Goal: Task Accomplishment & Management: Complete application form

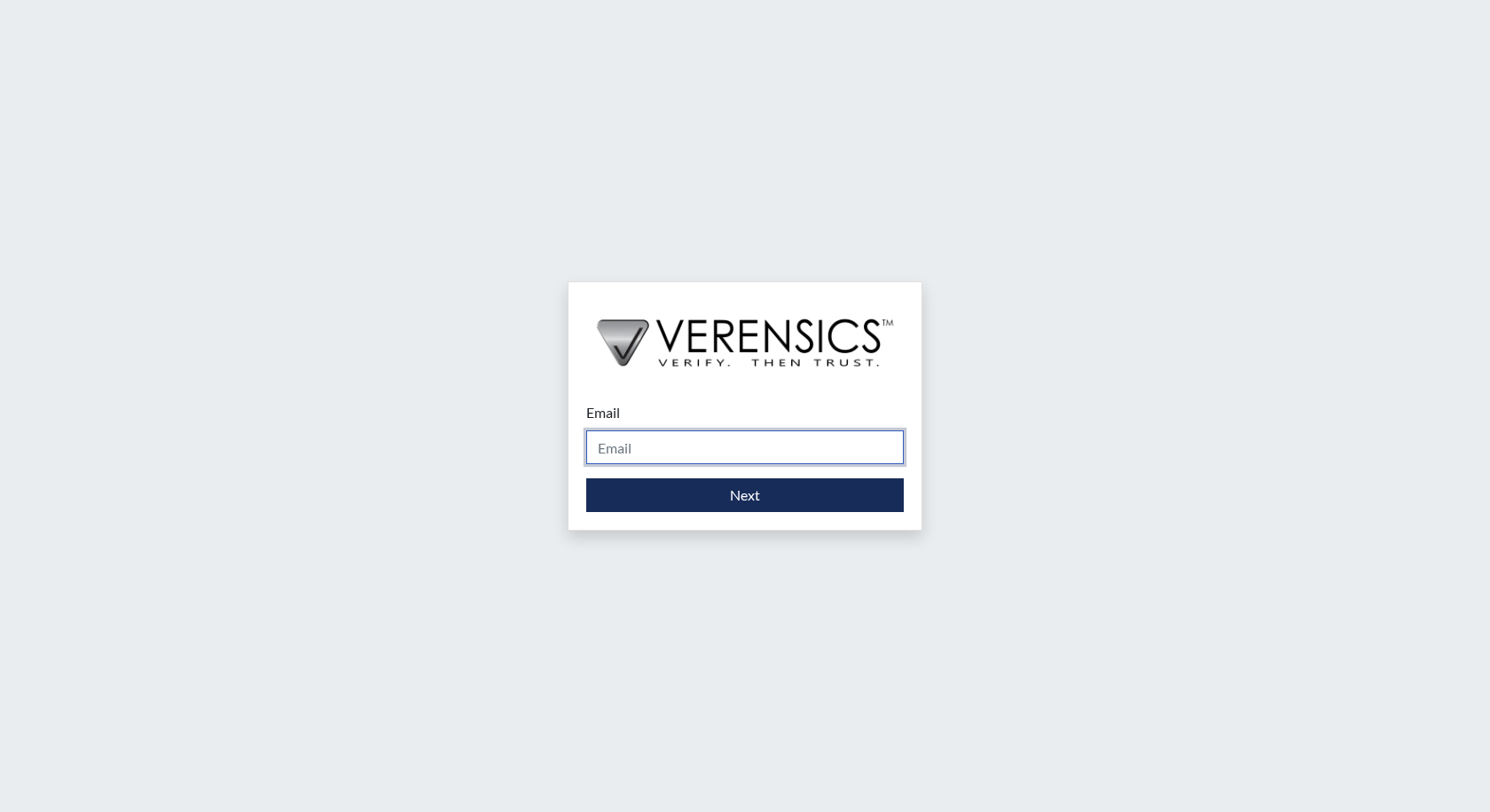
click at [641, 435] on input "Email" at bounding box center [745, 446] width 318 height 34
type input "[PERSON_NAME][EMAIL_ADDRESS][PERSON_NAME][DOMAIN_NAME]"
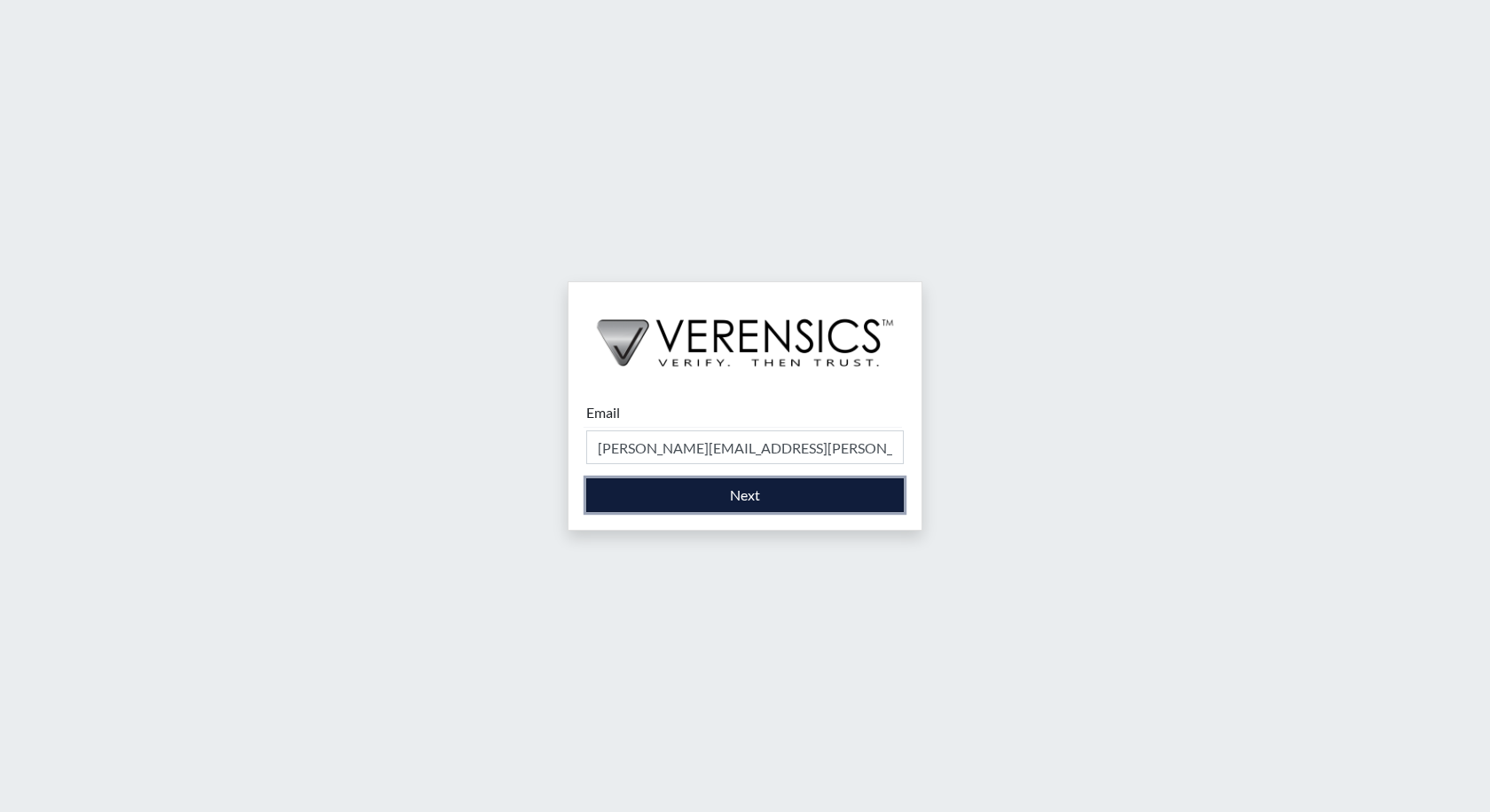
click at [747, 485] on button "Next" at bounding box center [745, 494] width 318 height 34
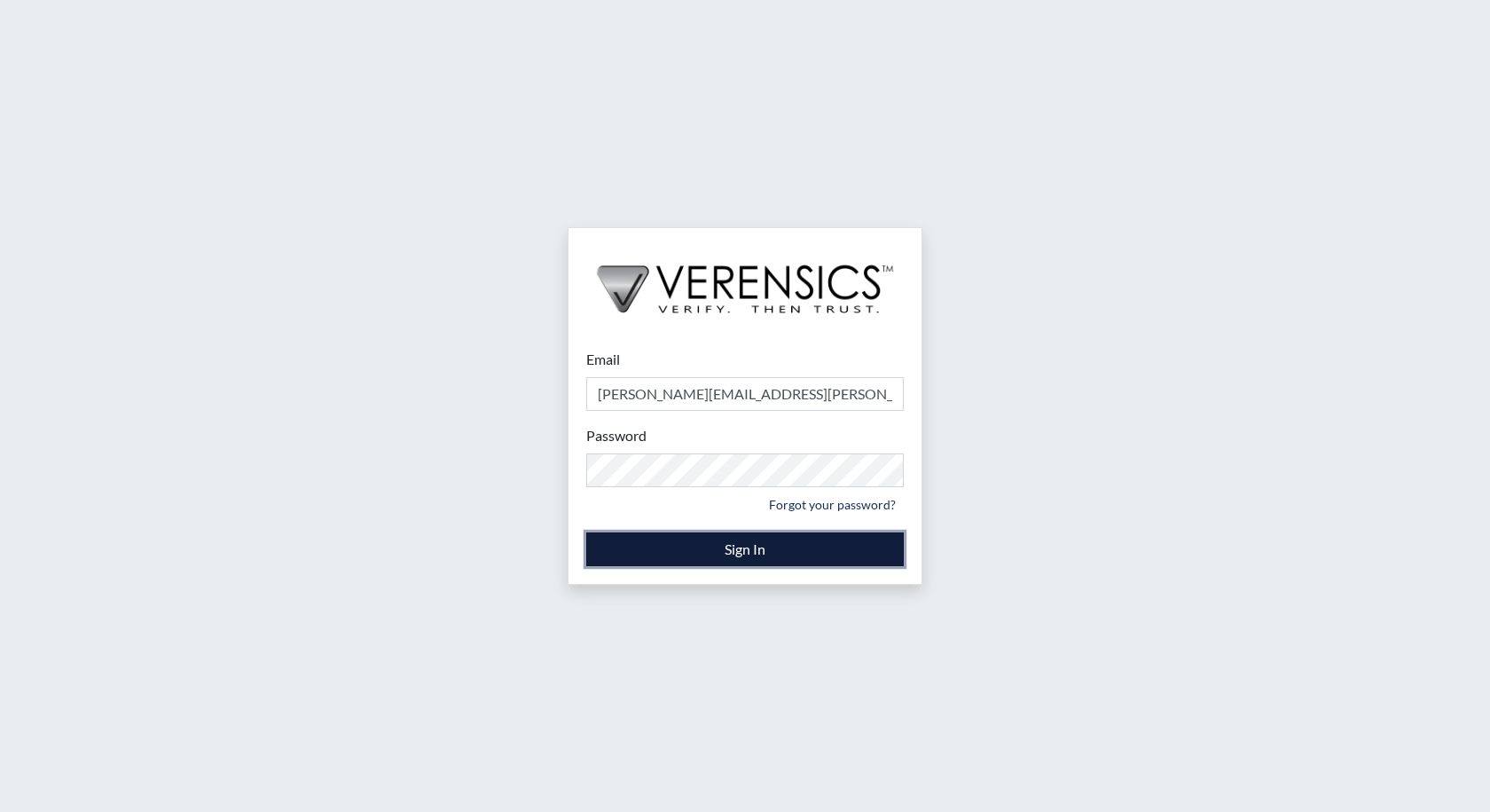
click at [749, 548] on button "Sign In" at bounding box center [745, 549] width 318 height 34
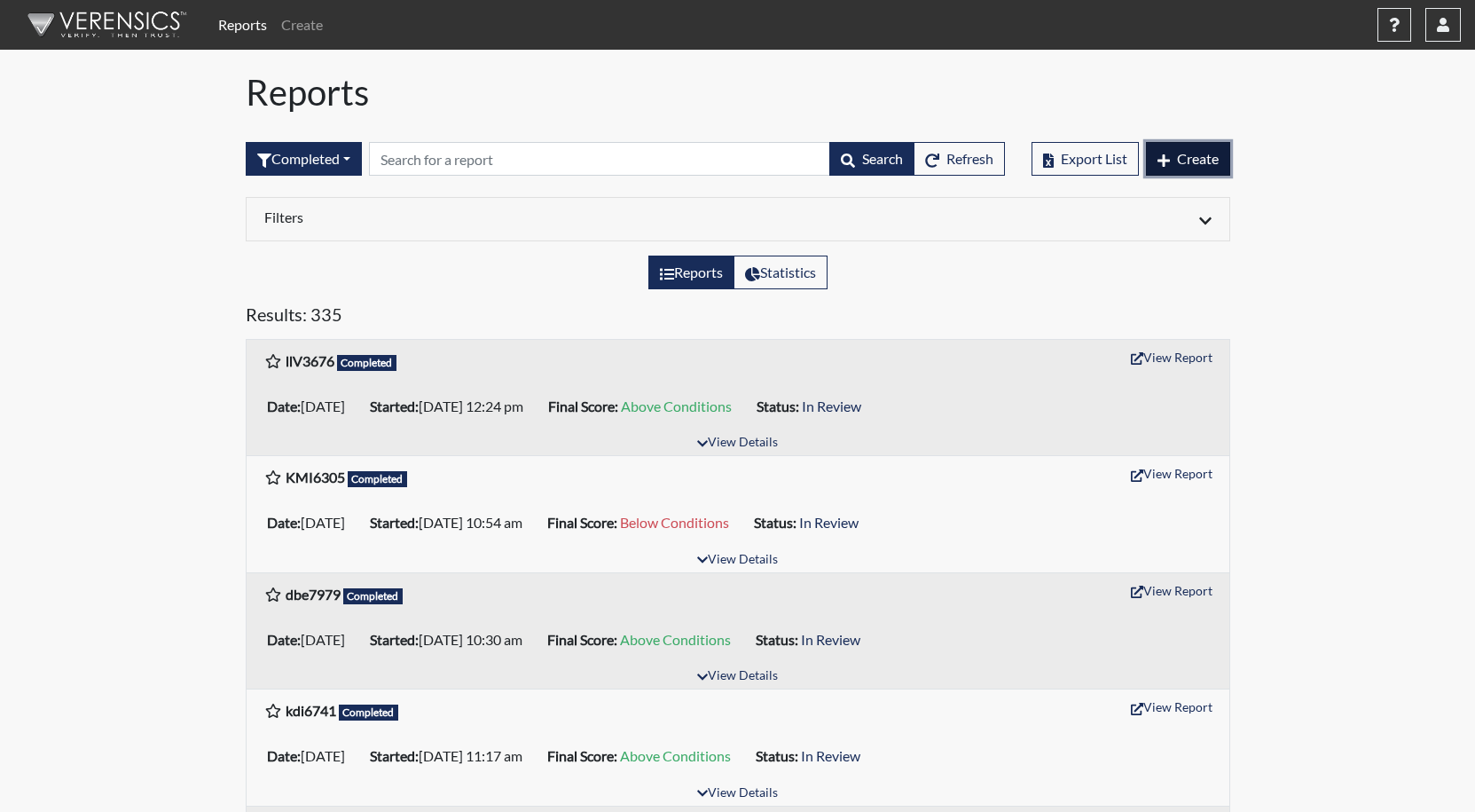
click at [1201, 165] on span "Create" at bounding box center [1198, 159] width 42 height 17
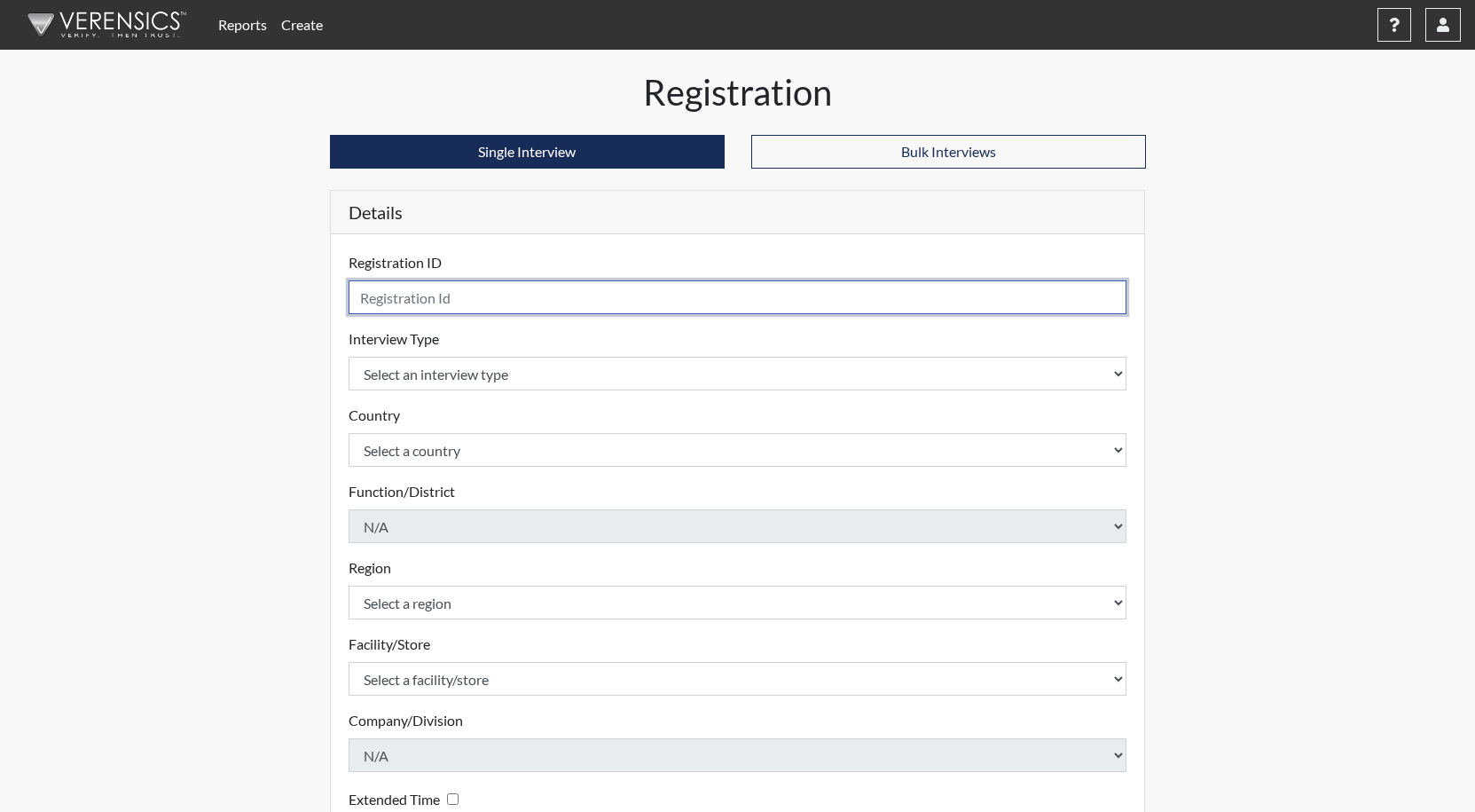
click at [367, 309] on input "text" at bounding box center [738, 297] width 779 height 34
type input "TRA 1456"
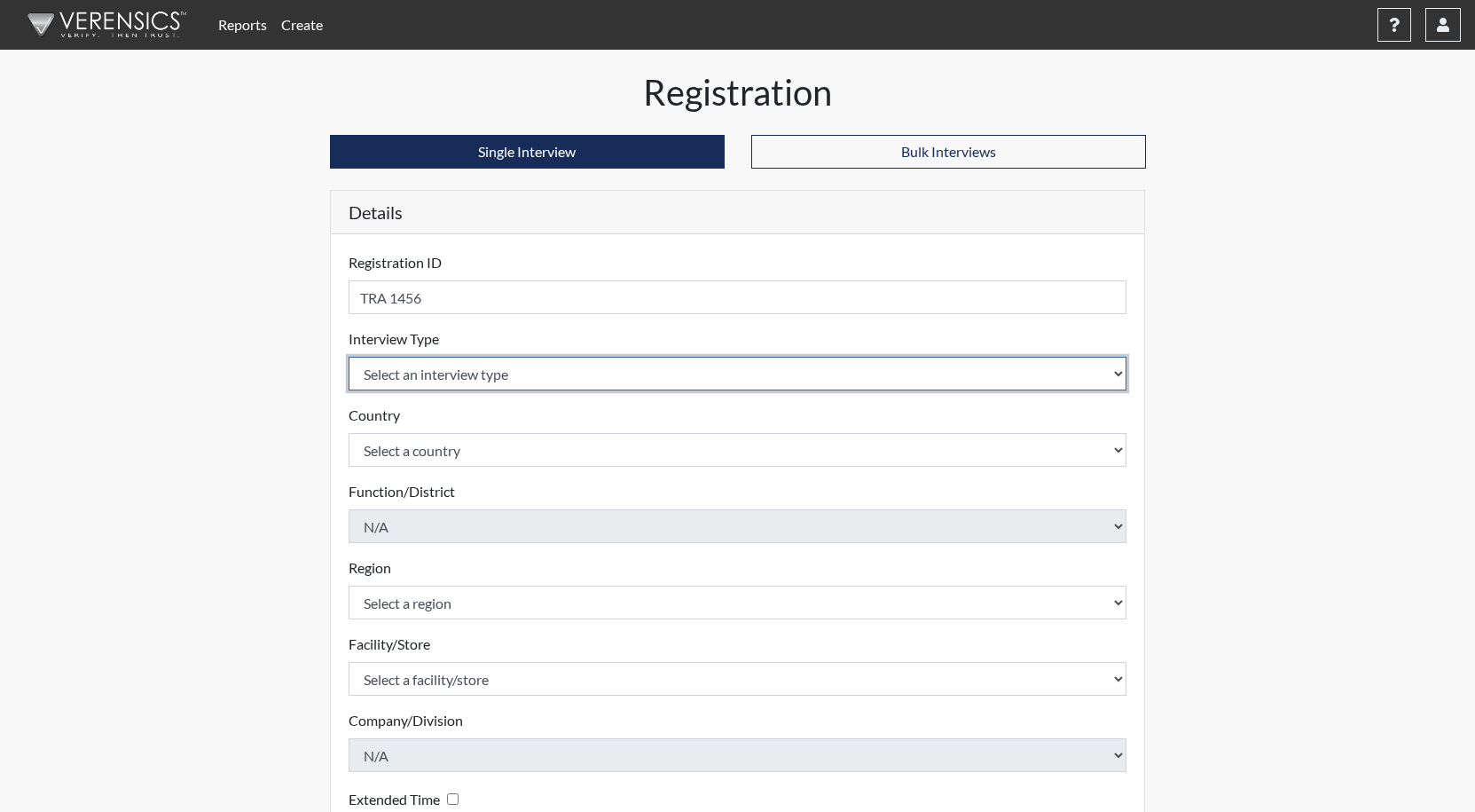
click at [414, 370] on select "Select an interview type Corrections Pre-Employment" at bounding box center [738, 372] width 779 height 34
select select "ff733e93-e1bf-11ea-9c9f-0eff0cf7eb8f"
click at [349, 356] on select "Select an interview type Corrections Pre-Employment" at bounding box center [738, 372] width 779 height 34
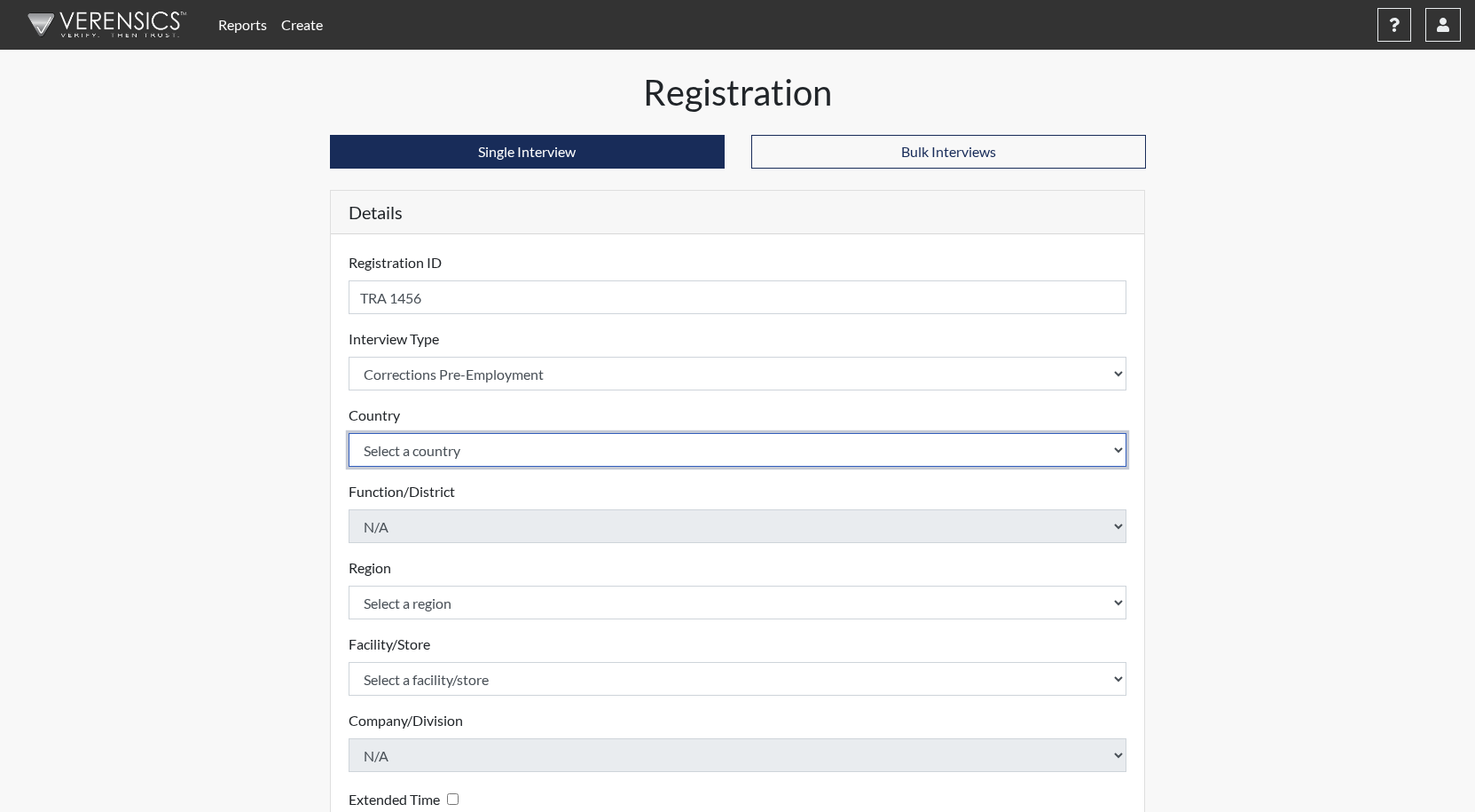
click at [454, 461] on select "Select a country [GEOGRAPHIC_DATA] [GEOGRAPHIC_DATA]" at bounding box center [738, 449] width 779 height 34
select select "united-states-of-[GEOGRAPHIC_DATA]"
click at [349, 433] on select "Select a country [GEOGRAPHIC_DATA] [GEOGRAPHIC_DATA]" at bounding box center [738, 449] width 779 height 34
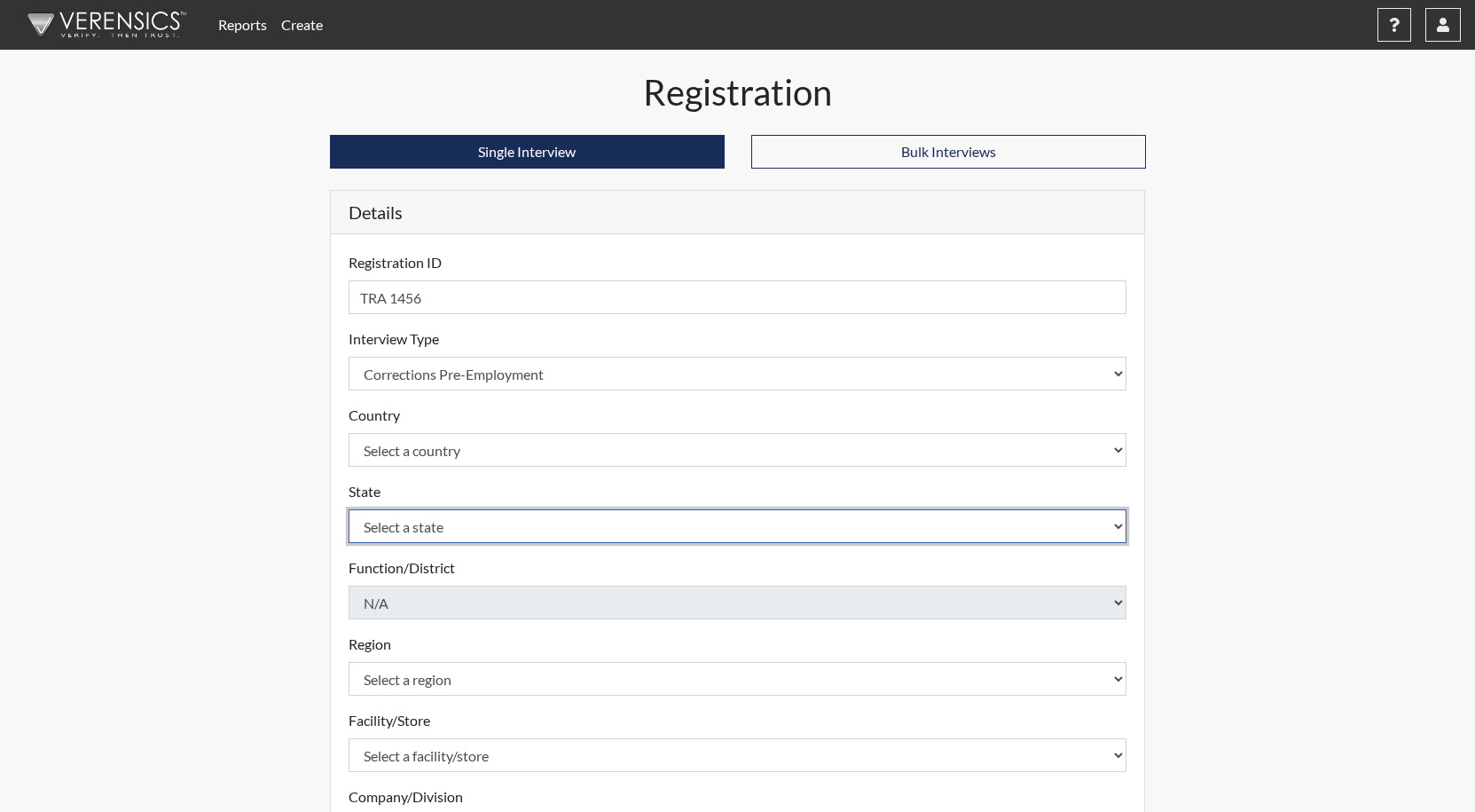
click at [509, 533] on select "Select a state [US_STATE] [US_STATE] [US_STATE] [US_STATE] [US_STATE] [US_STATE…" at bounding box center [738, 526] width 779 height 34
select select "GA"
click at [349, 509] on select "Select a state [US_STATE] [US_STATE] [US_STATE] [US_STATE] [US_STATE] [US_STATE…" at bounding box center [738, 526] width 779 height 34
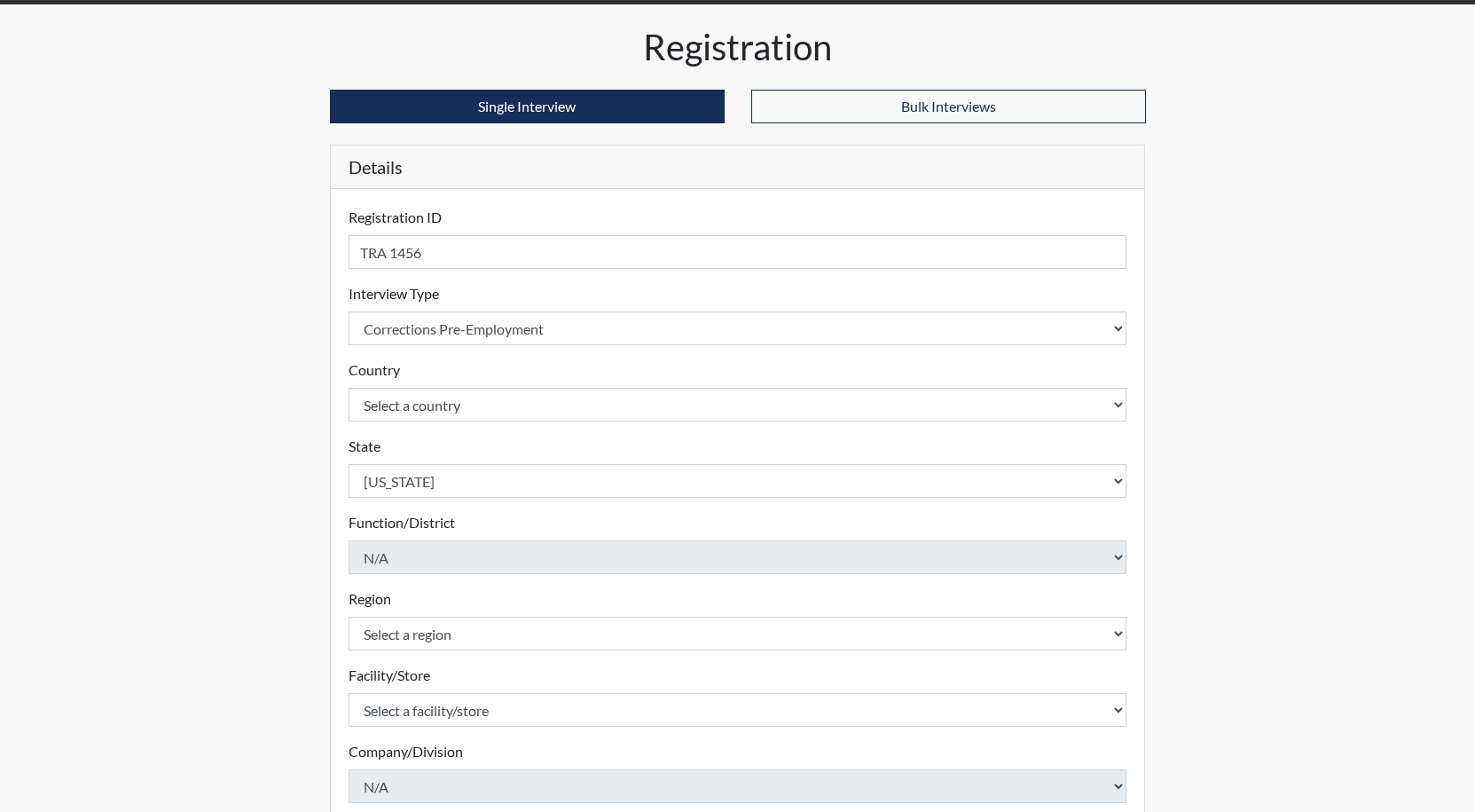
scroll to position [89, 0]
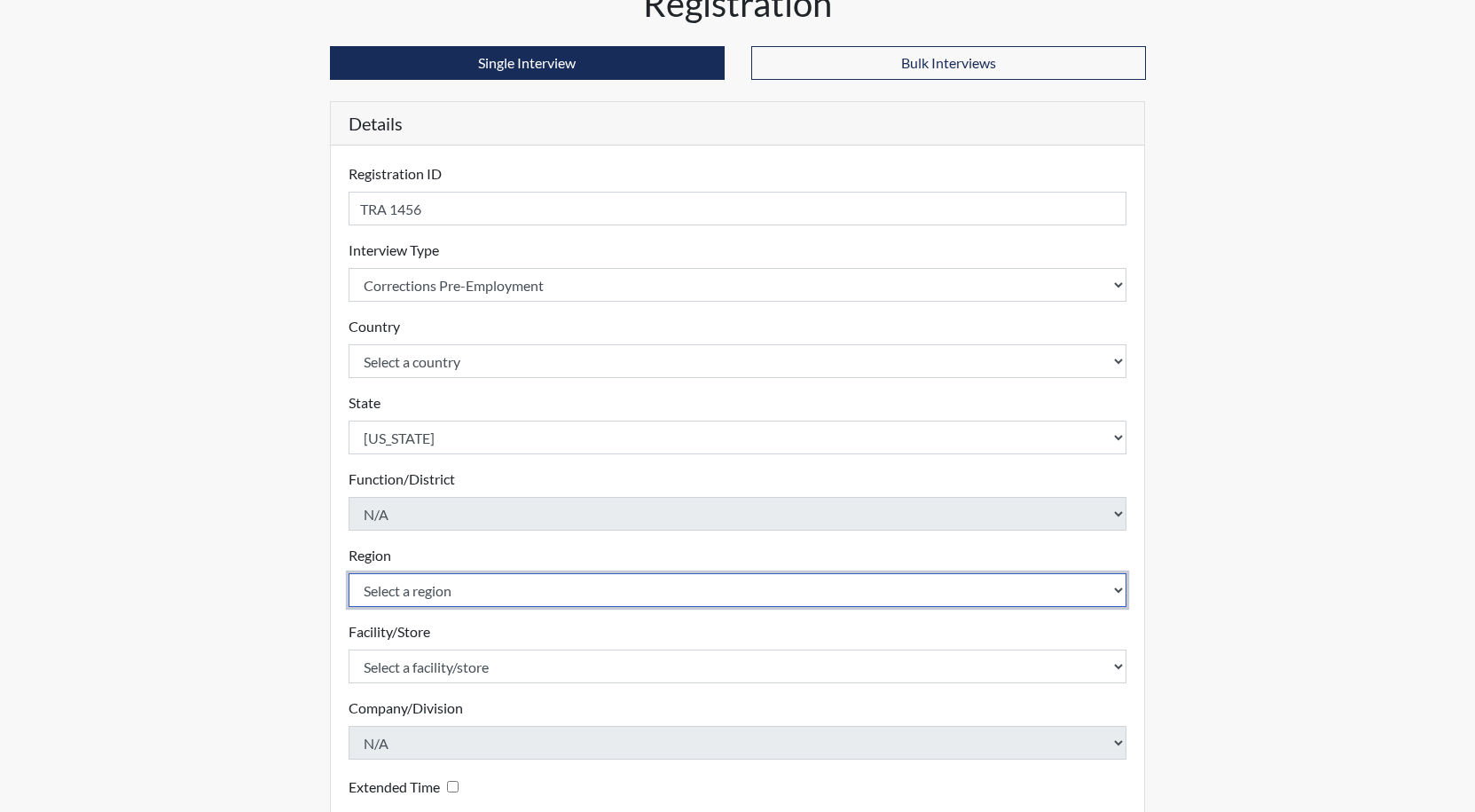
click at [454, 591] on select "Select a region [GEOGRAPHIC_DATA]" at bounding box center [738, 589] width 779 height 34
select select "8bdab1f8-09d2-48bf-ae6d-f2dae3084107"
click at [349, 573] on select "Select a region [GEOGRAPHIC_DATA]" at bounding box center [738, 589] width 779 height 34
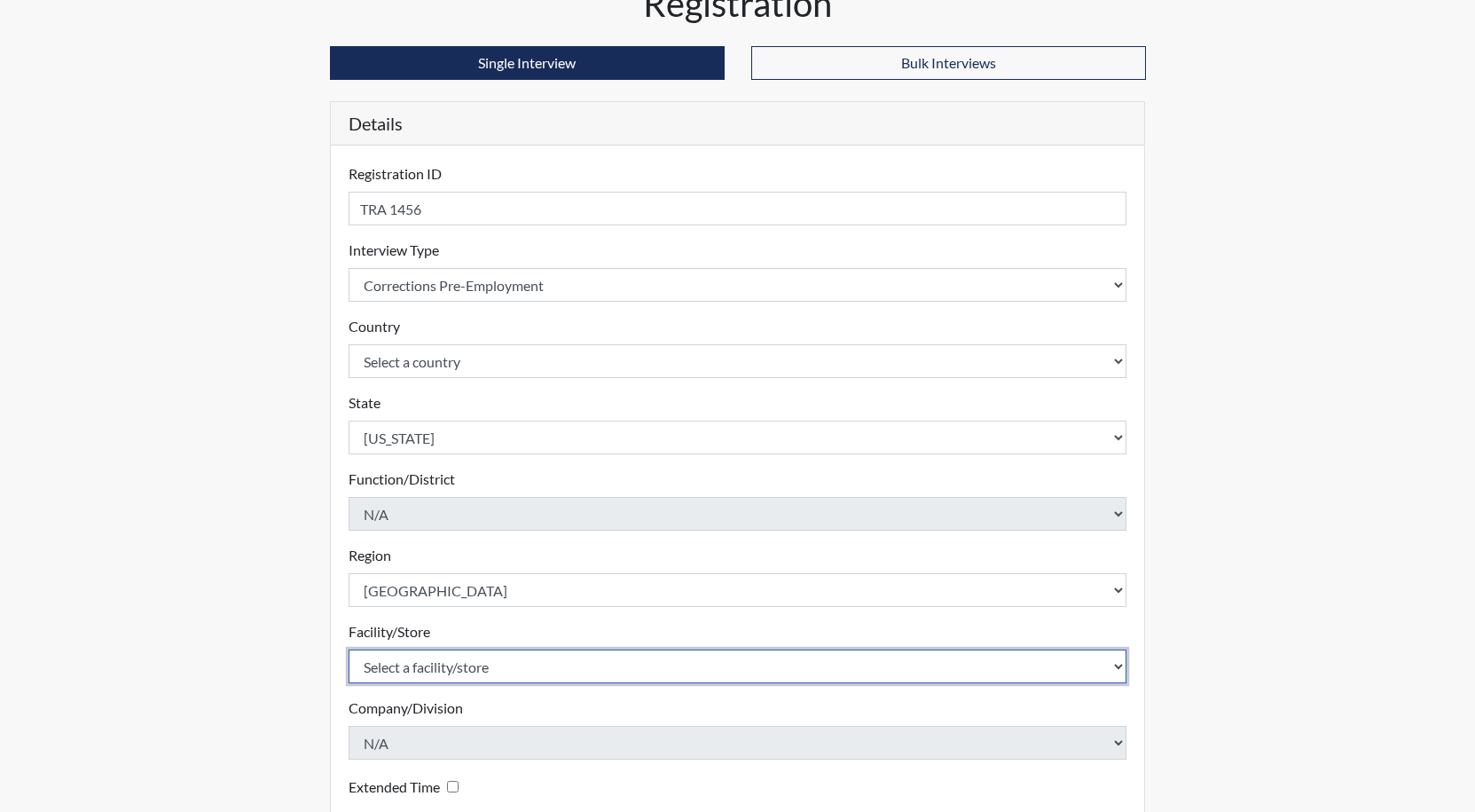
click at [441, 670] on select "Select a facility/store GD&CP SMU*+" at bounding box center [738, 665] width 779 height 34
select select "43ff33d3-b326-4461-b740-f0025afaca61"
click at [349, 649] on select "Select a facility/store GD&CP SMU*+" at bounding box center [738, 665] width 779 height 34
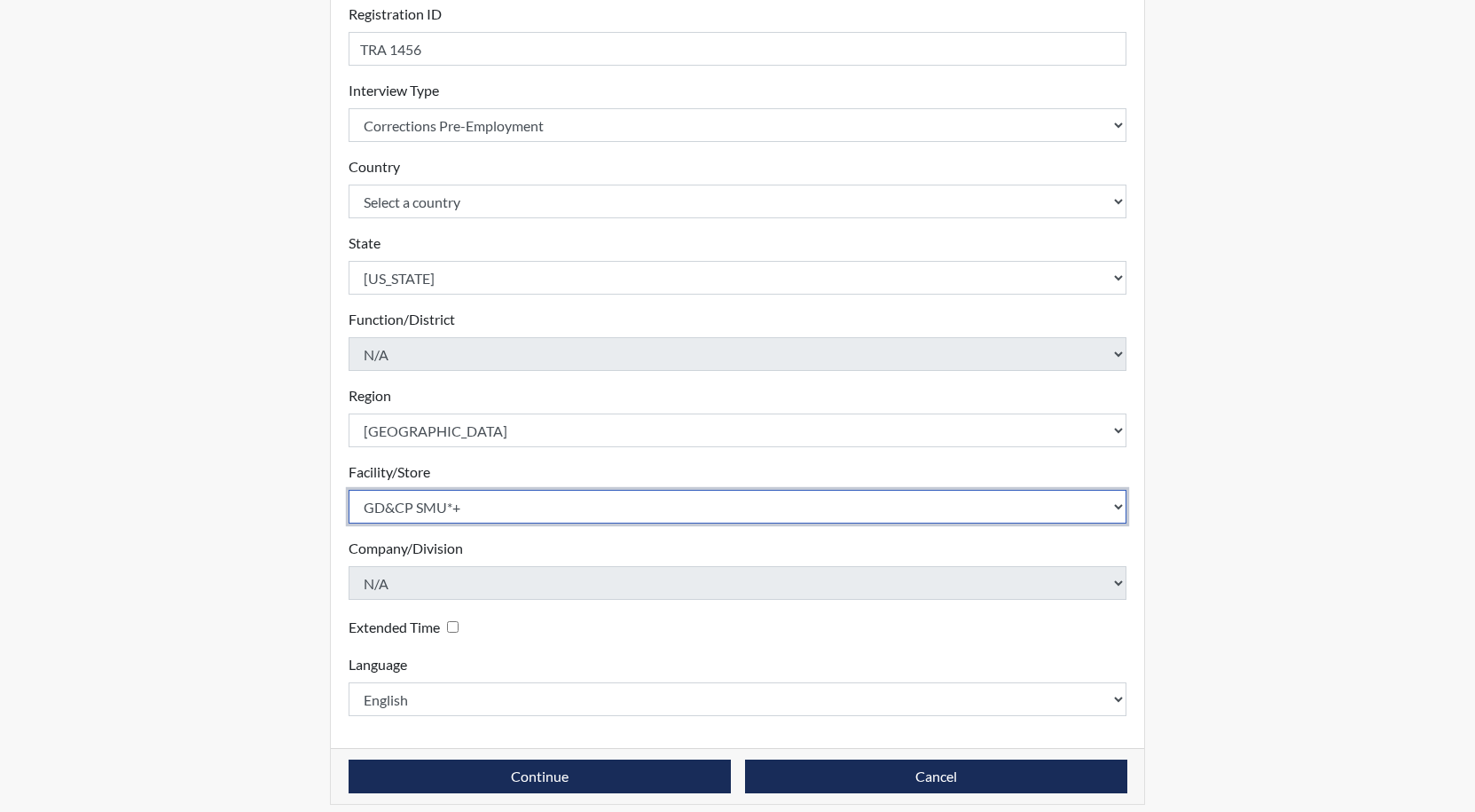
scroll to position [262, 0]
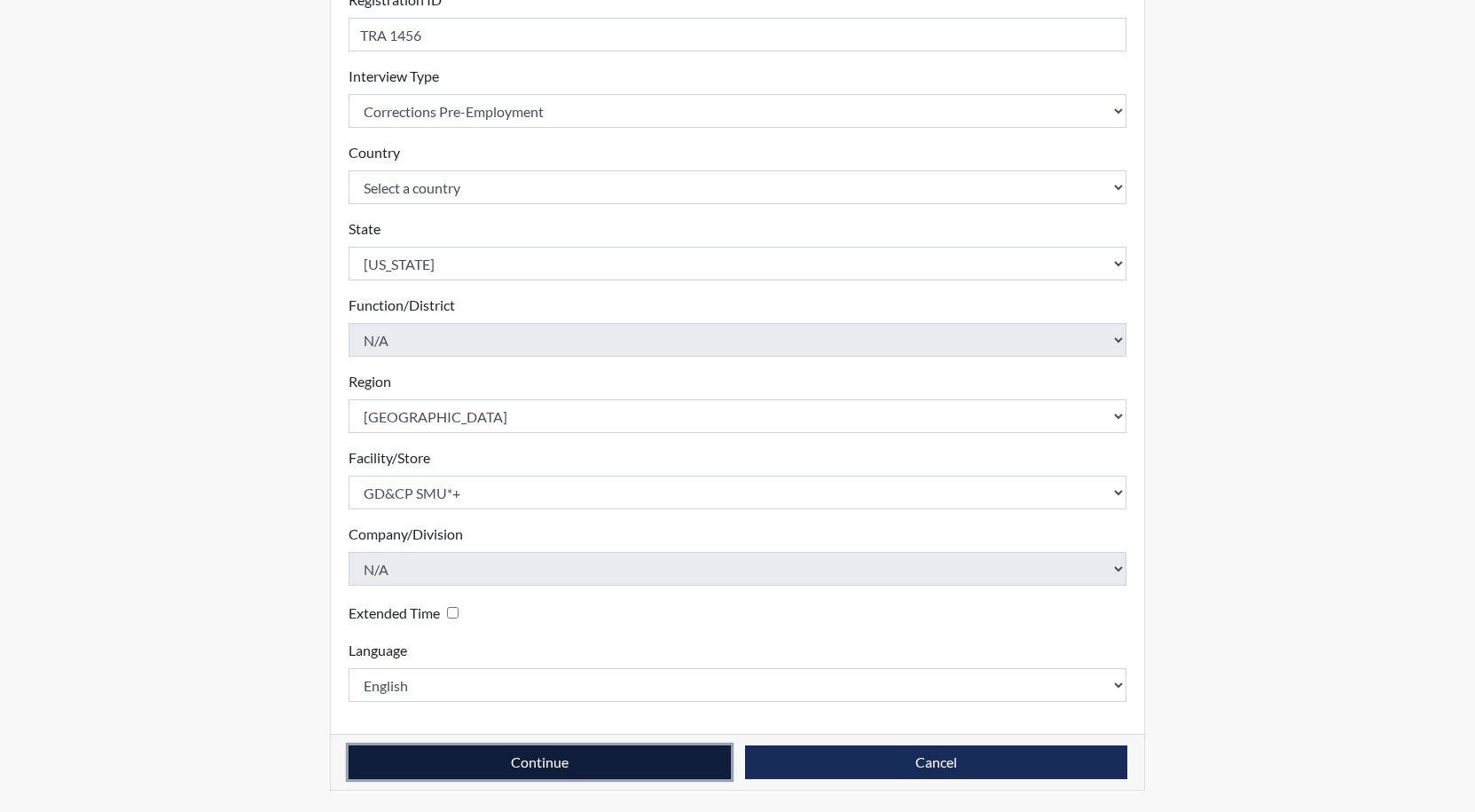
click at [728, 765] on button "Continue" at bounding box center [539, 761] width 382 height 34
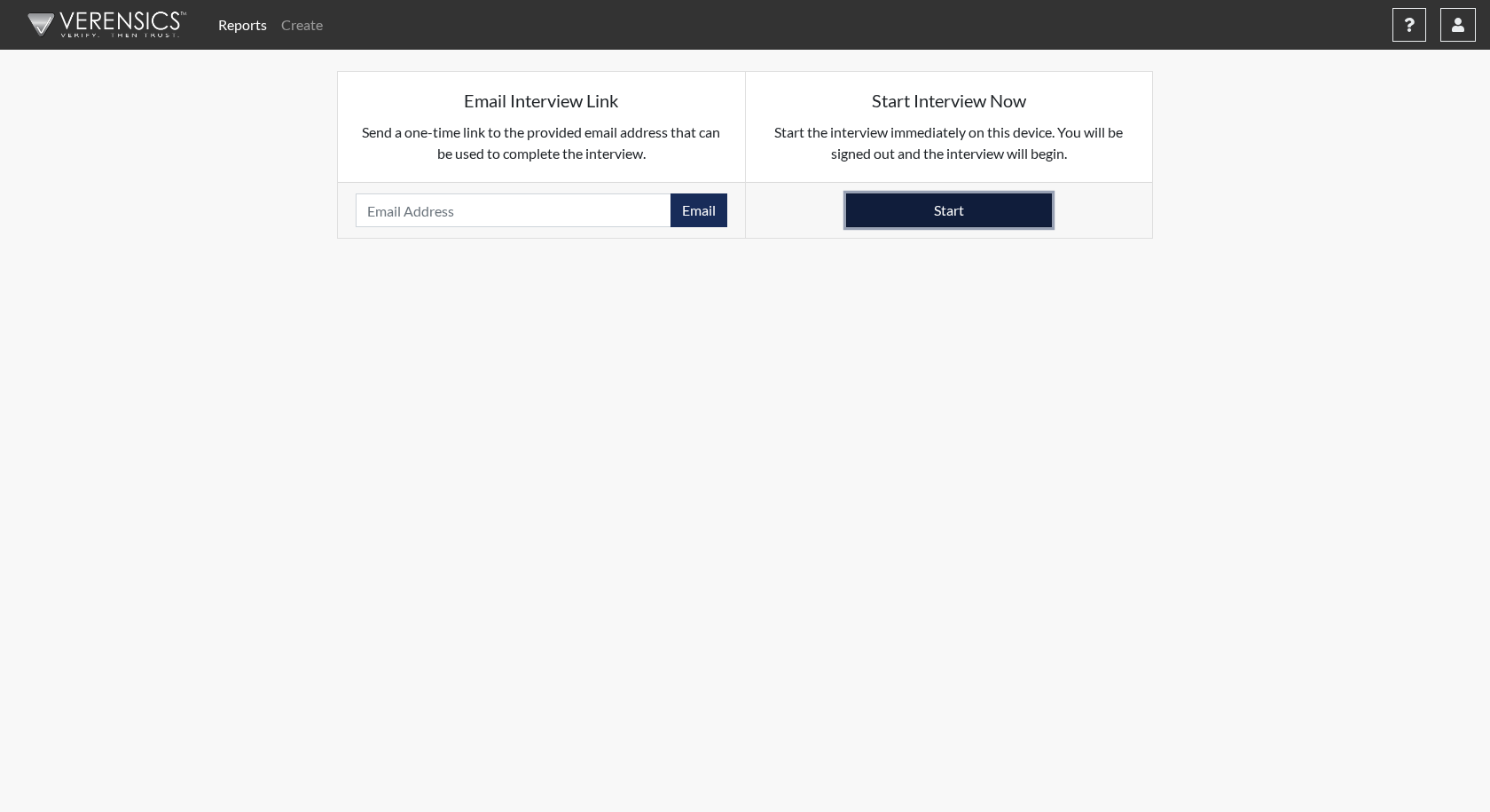
click at [907, 207] on button "Start" at bounding box center [949, 210] width 206 height 34
